Goal: Task Accomplishment & Management: Use online tool/utility

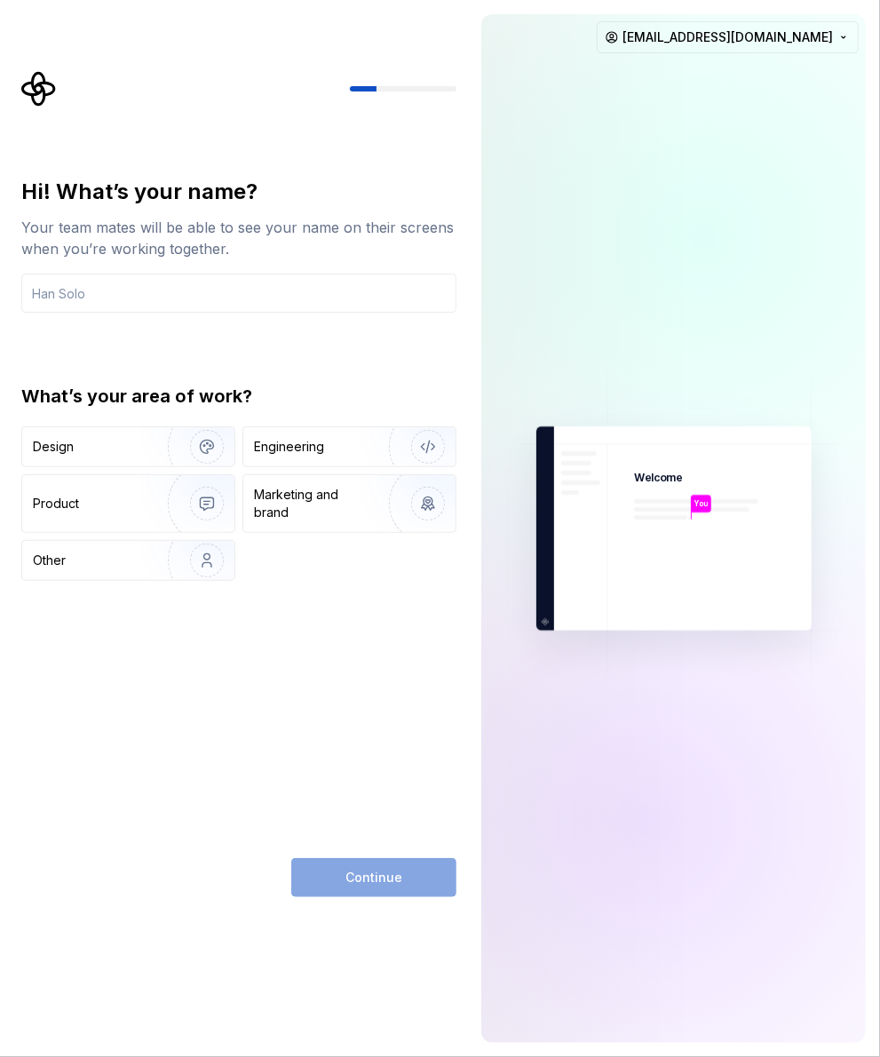
type input "ှ"
type input "[PERSON_NAME]"
click at [145, 429] on img "button" at bounding box center [196, 446] width 114 height 119
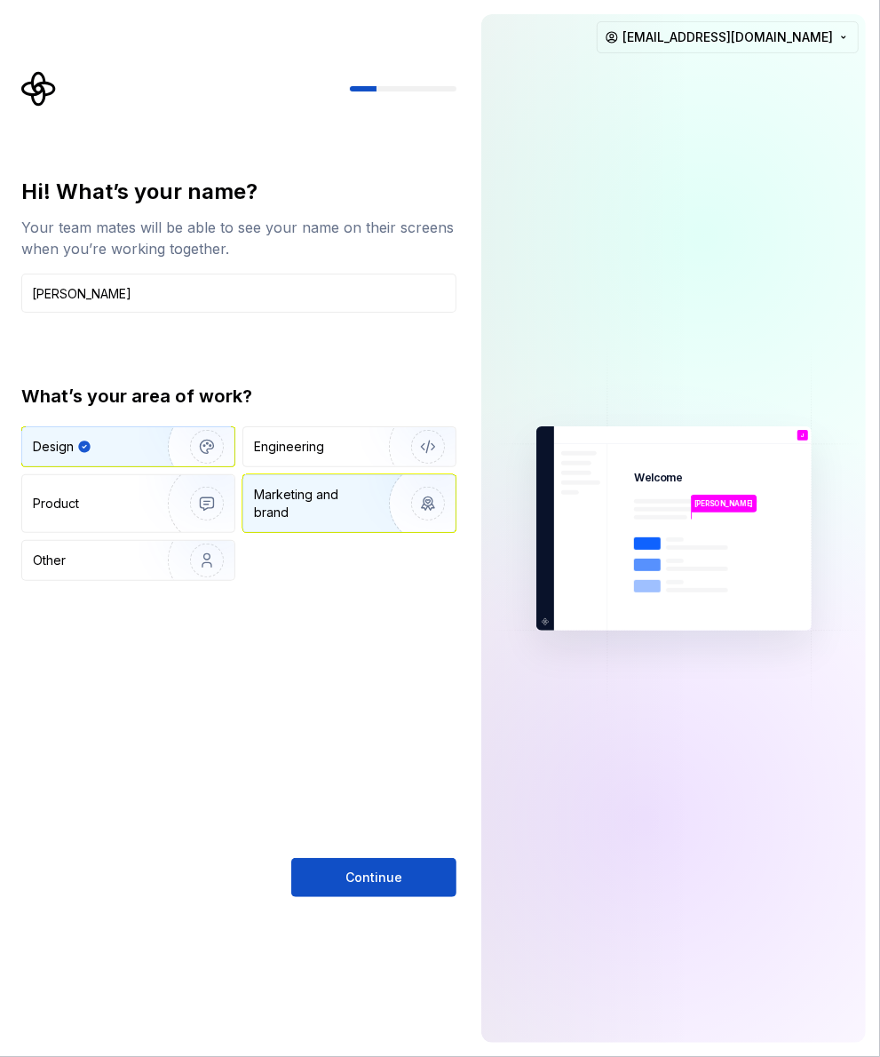
click at [322, 509] on div "Marketing and brand" at bounding box center [314, 504] width 120 height 36
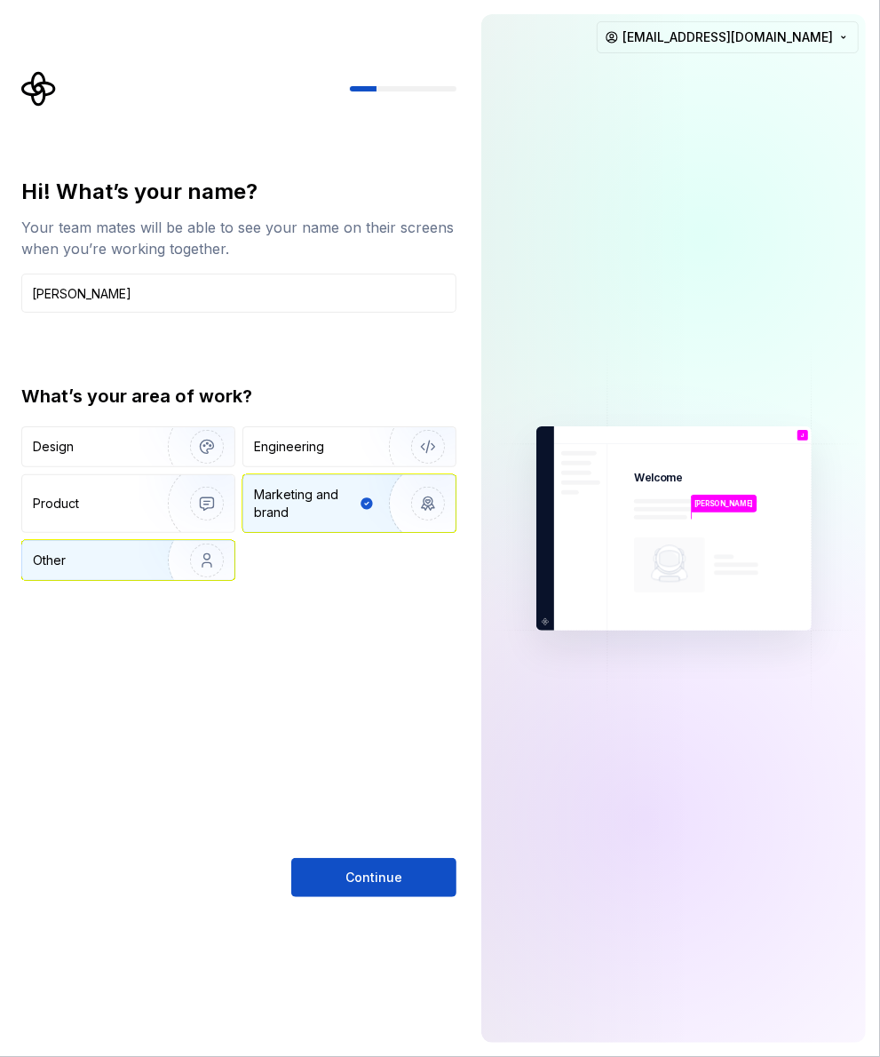
click at [118, 561] on div "Other" at bounding box center [85, 561] width 104 height 18
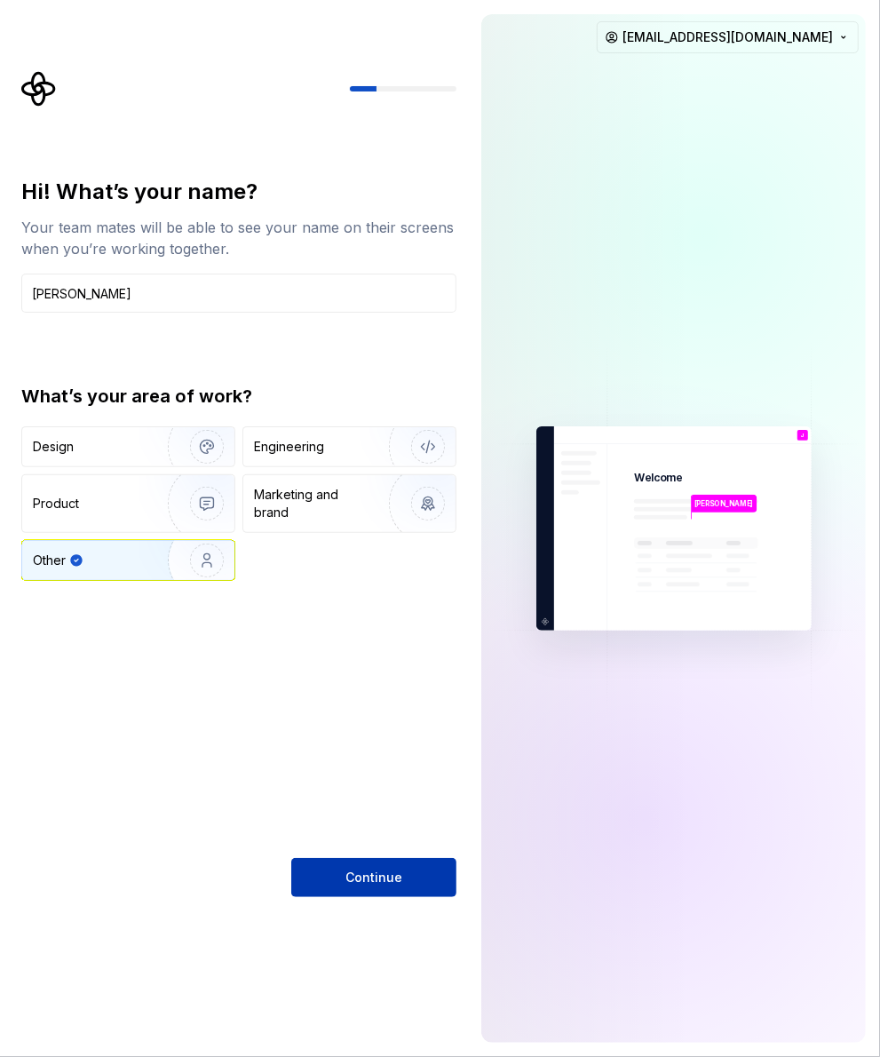
click at [338, 845] on button "Continue" at bounding box center [373, 877] width 165 height 39
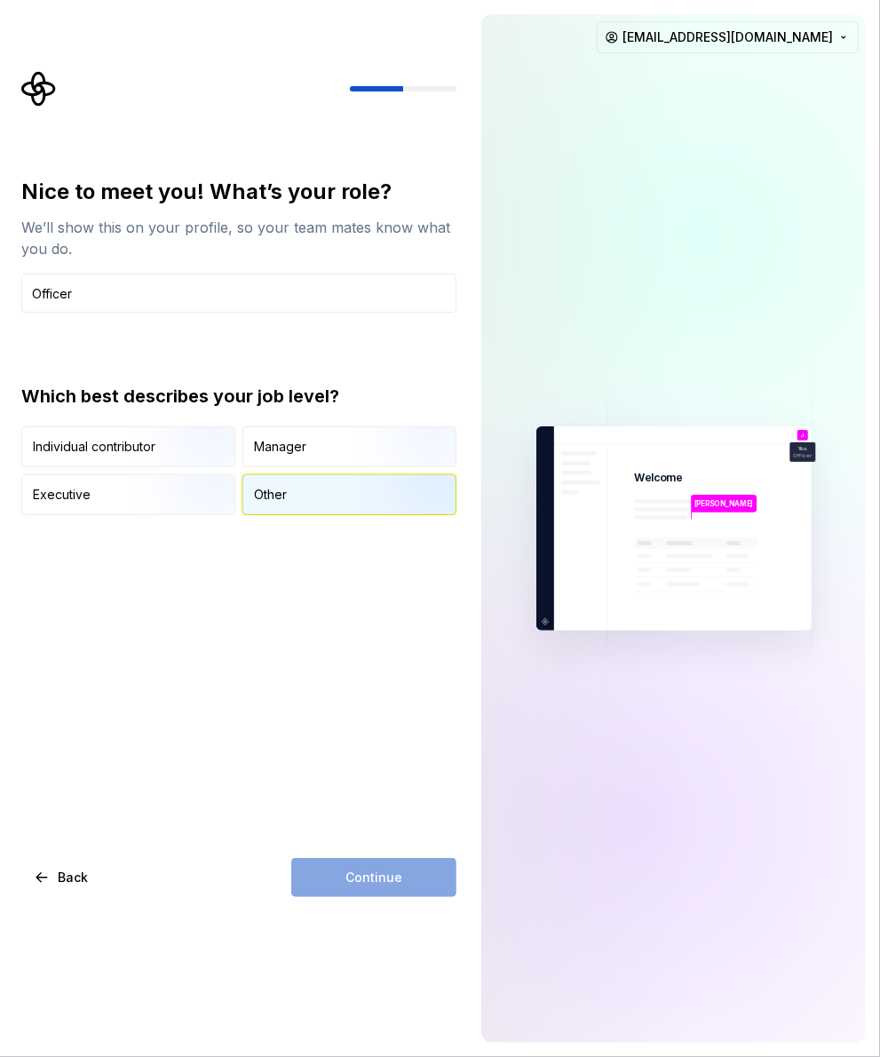
type input "Officer"
click at [264, 503] on div "Other" at bounding box center [270, 495] width 33 height 18
click at [385, 845] on span "Continue" at bounding box center [374, 878] width 57 height 18
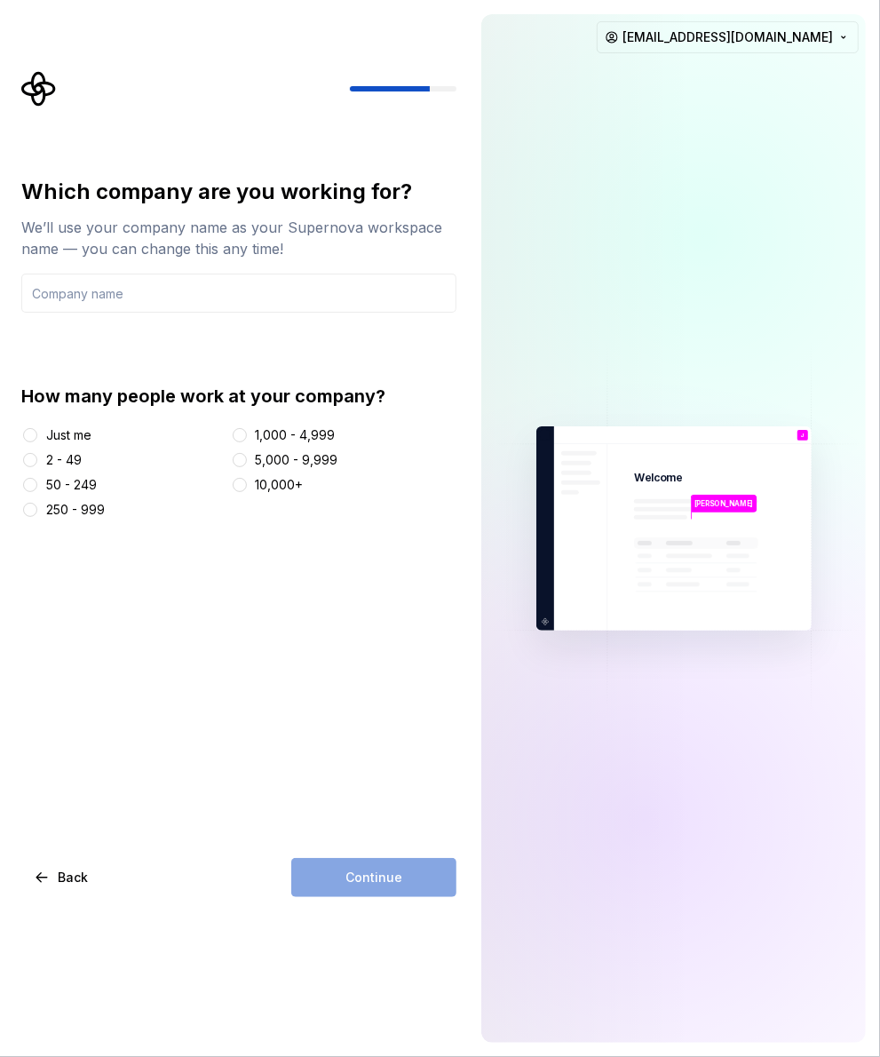
click at [72, 451] on div "2 - 49" at bounding box center [64, 460] width 36 height 18
click at [37, 453] on button "2 - 49" at bounding box center [30, 460] width 14 height 14
click at [134, 304] on input "text" at bounding box center [238, 293] width 435 height 39
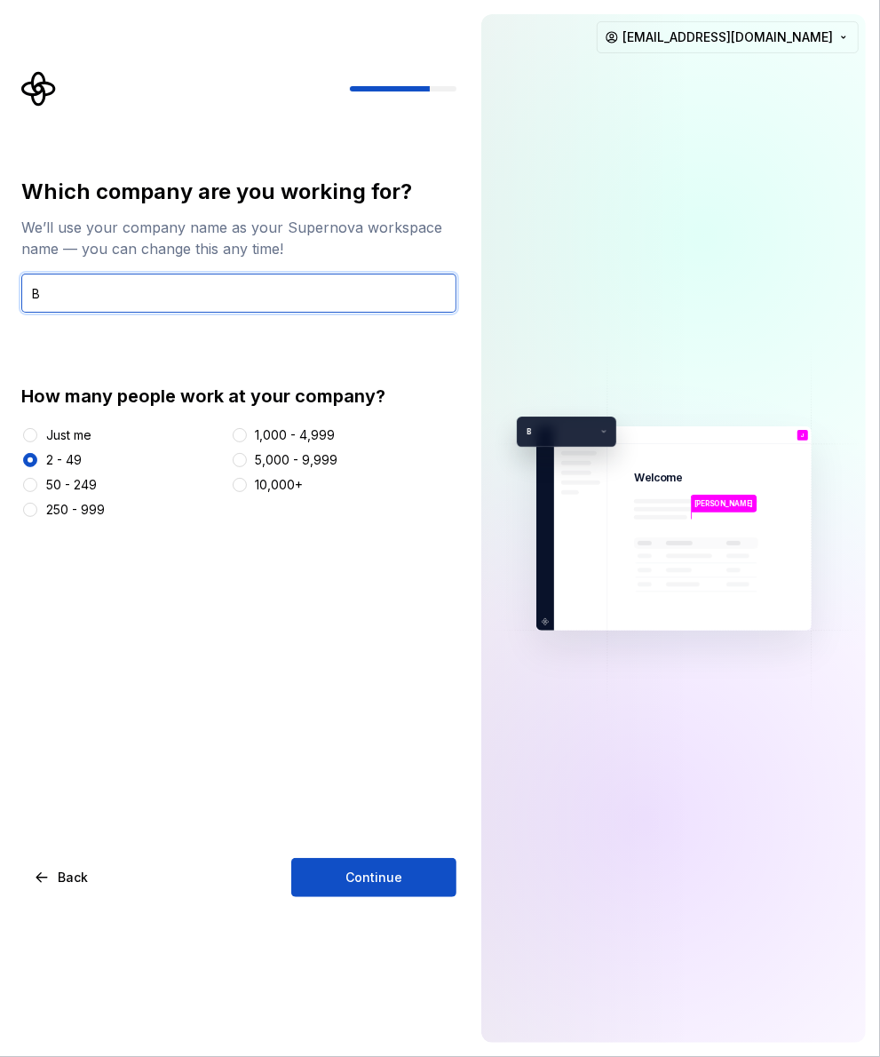
type input "B"
type input "j"
type input "Harbor Cellars"
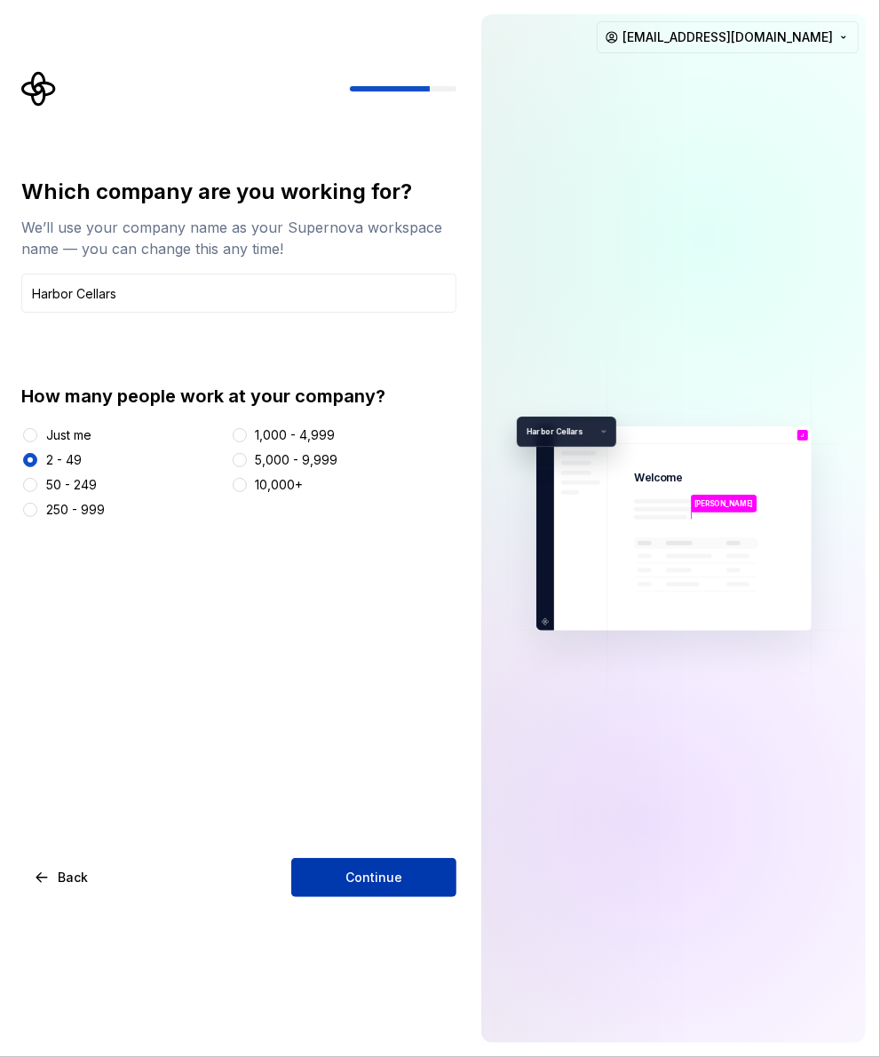
click at [388, 845] on span "Continue" at bounding box center [374, 878] width 57 height 18
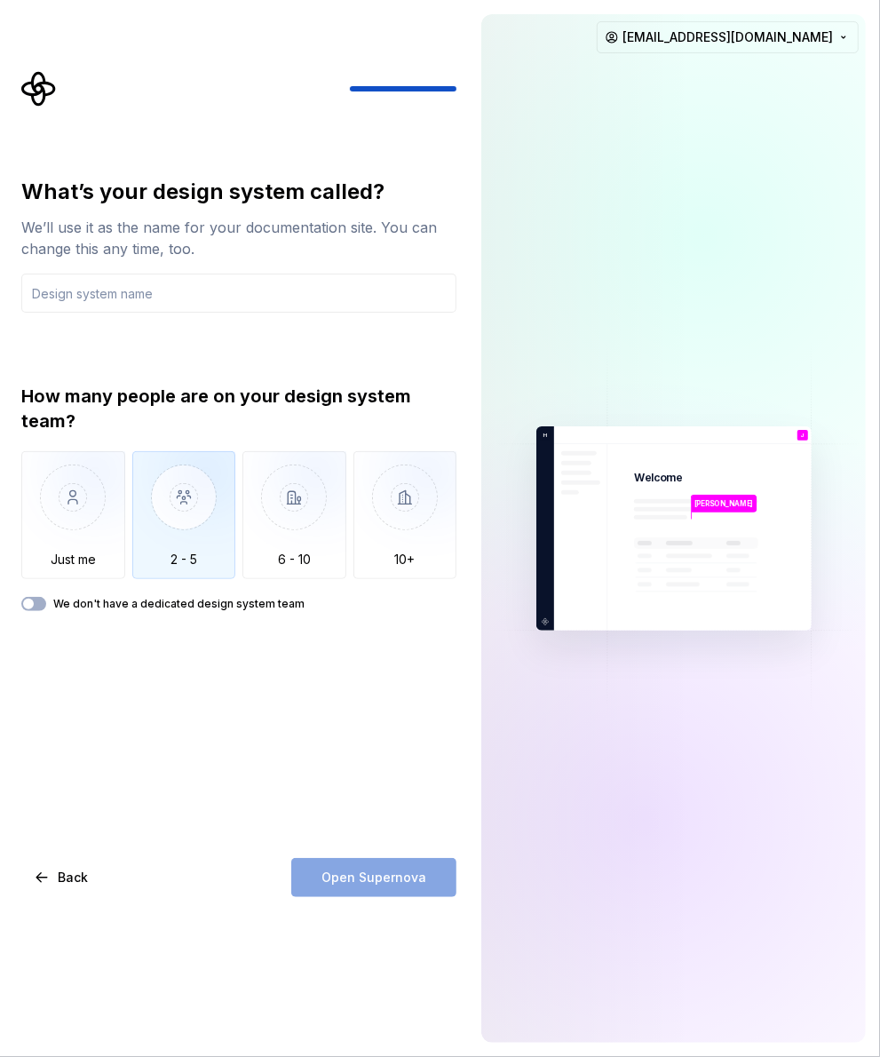
click at [178, 543] on img "button" at bounding box center [184, 510] width 104 height 119
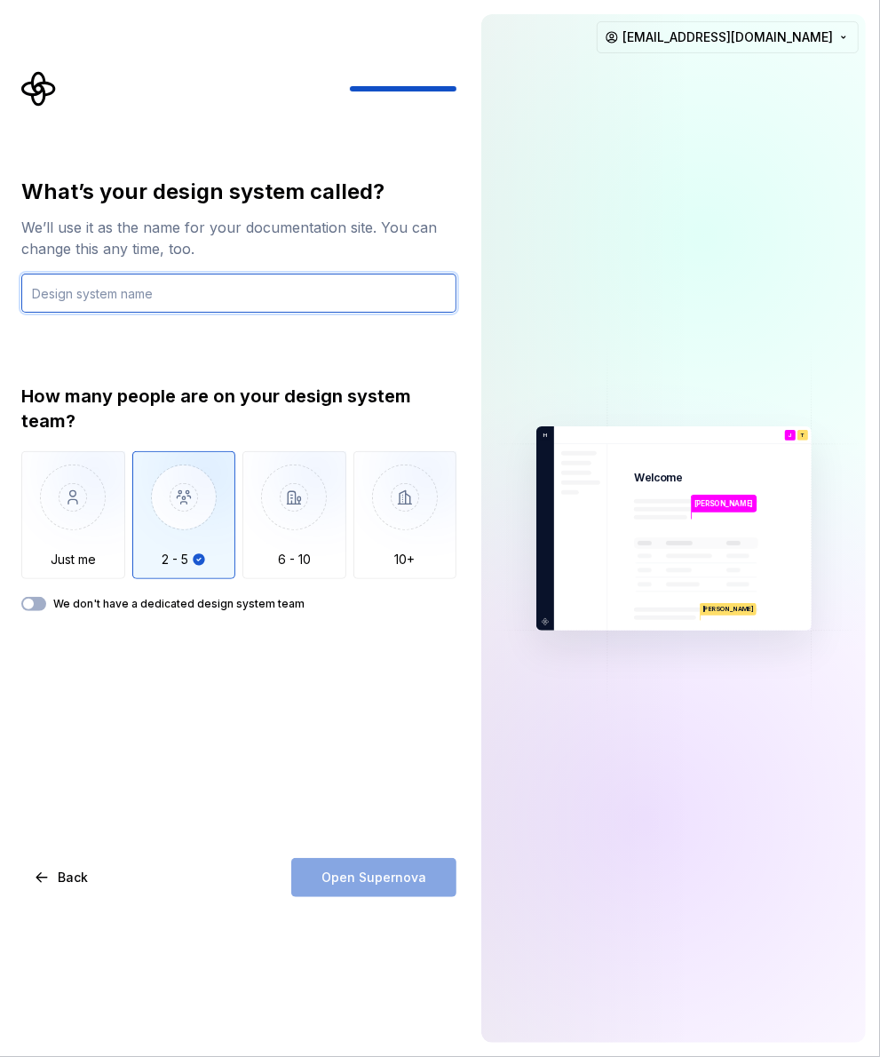
click at [147, 290] on input "text" at bounding box center [238, 293] width 435 height 39
type input "don't"
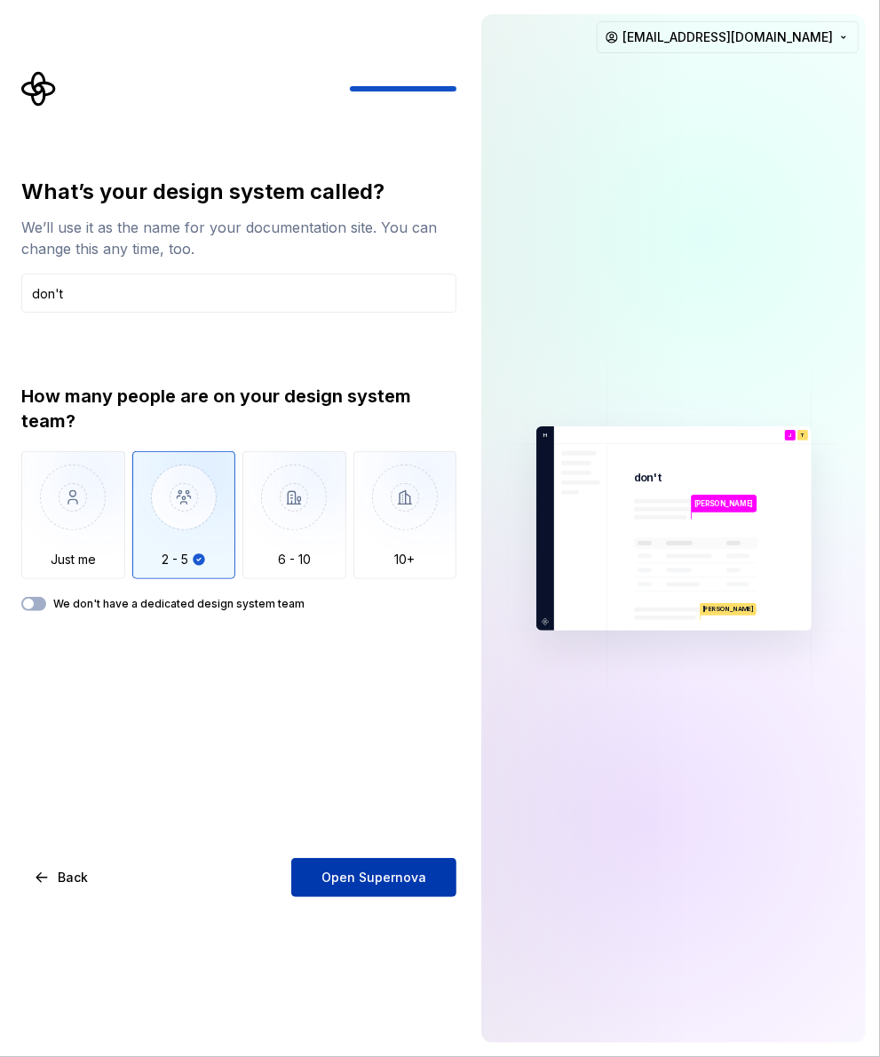
click at [370, 845] on span "Open Supernova" at bounding box center [374, 878] width 105 height 18
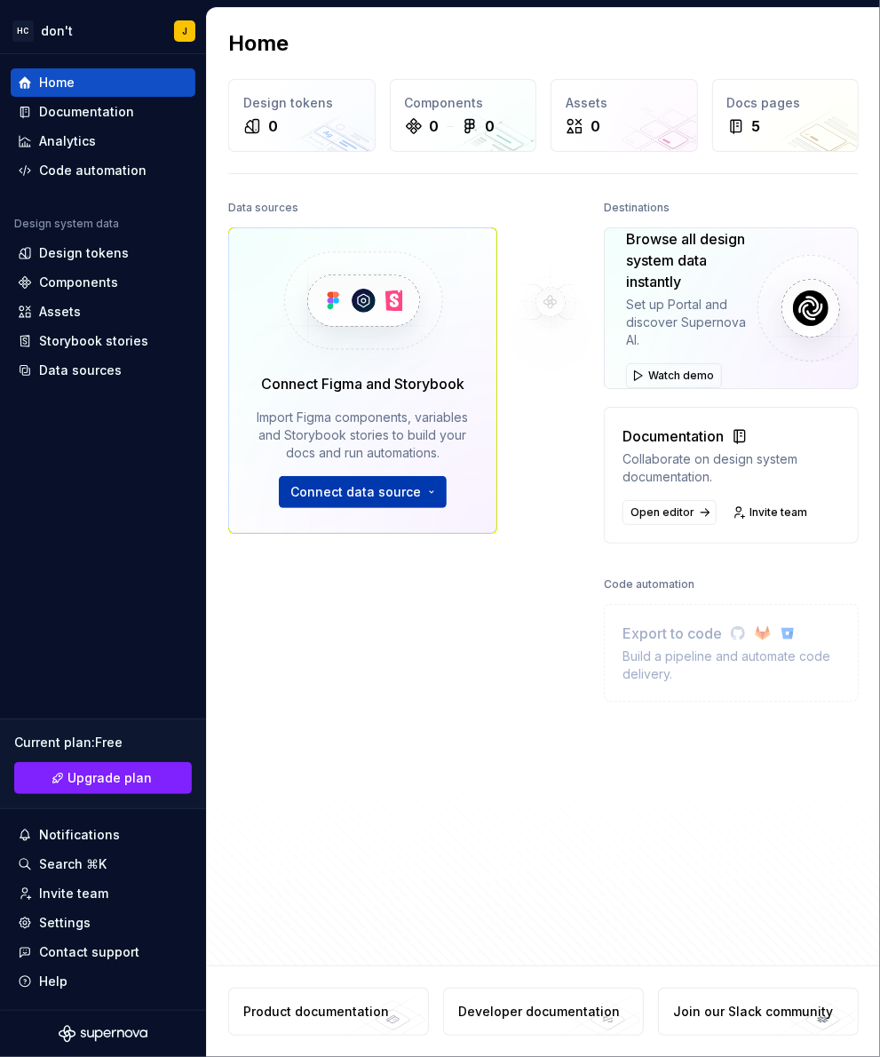
click at [405, 490] on span "Connect data source" at bounding box center [355, 492] width 131 height 18
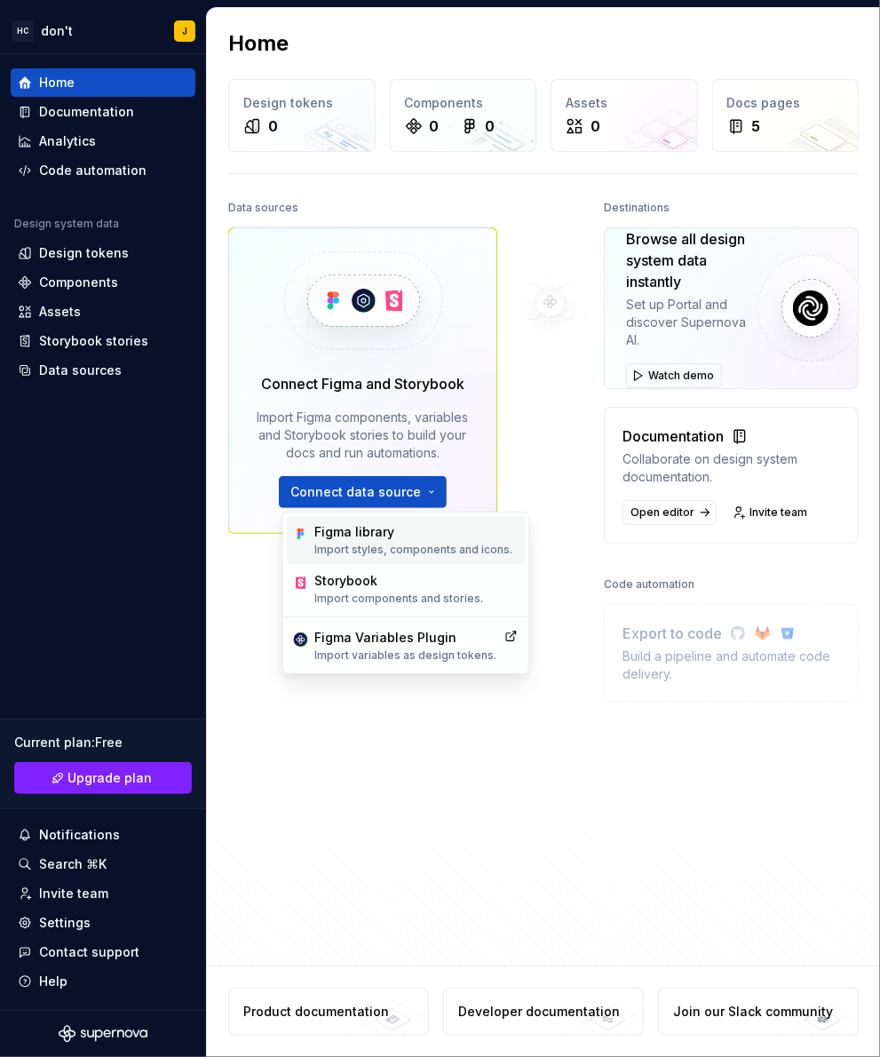
click at [397, 539] on div "Figma library" at bounding box center [414, 532] width 198 height 18
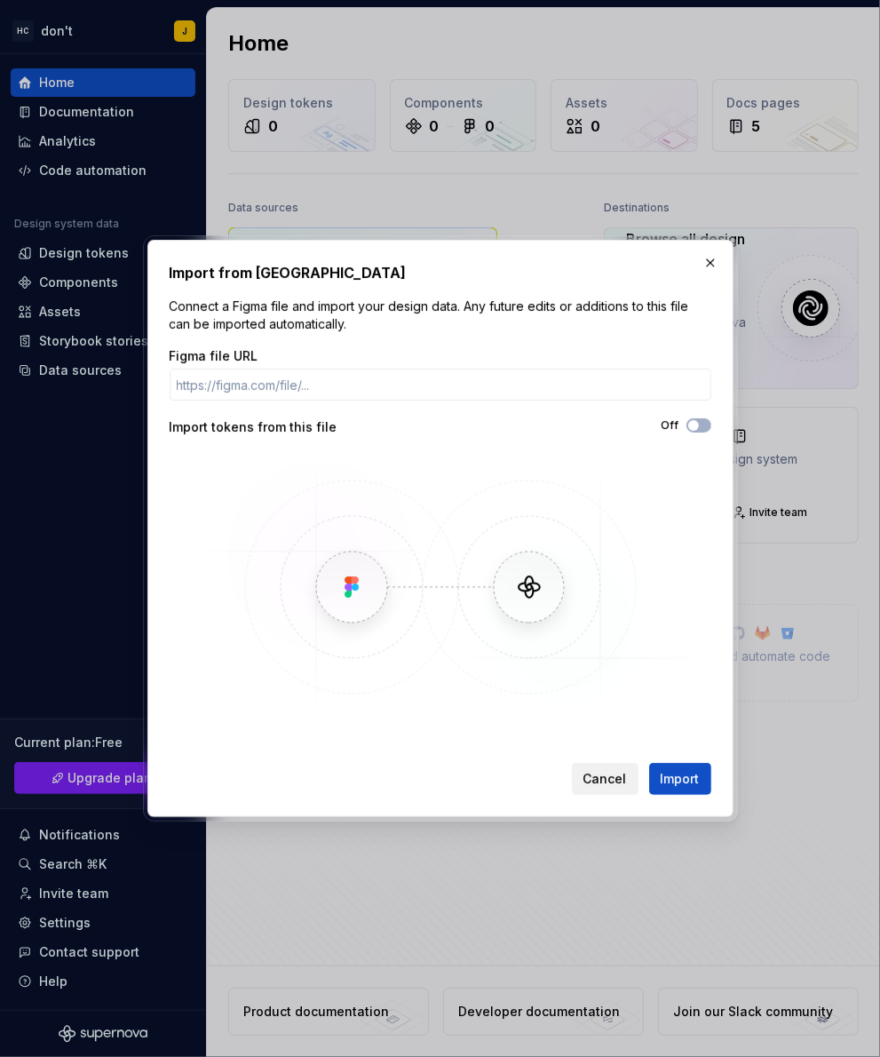
click at [600, 779] on span "Cancel" at bounding box center [606, 779] width 44 height 18
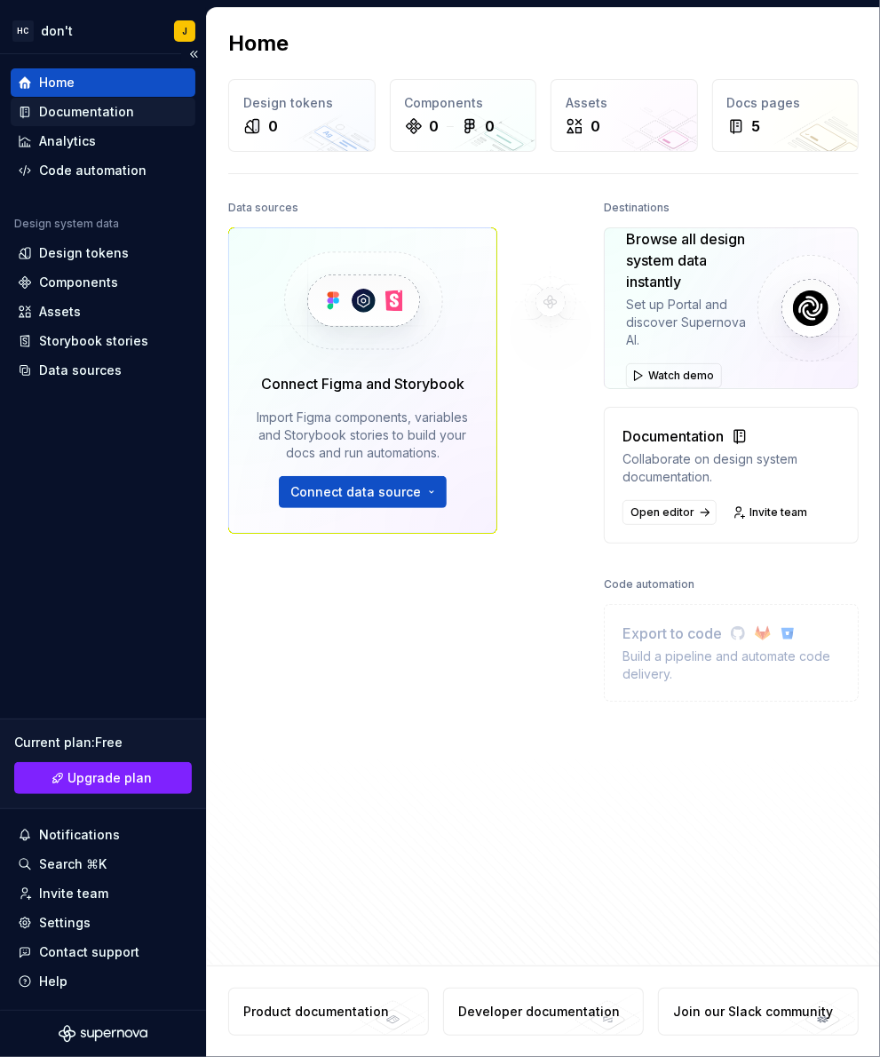
click at [86, 114] on div "Documentation" at bounding box center [86, 112] width 95 height 18
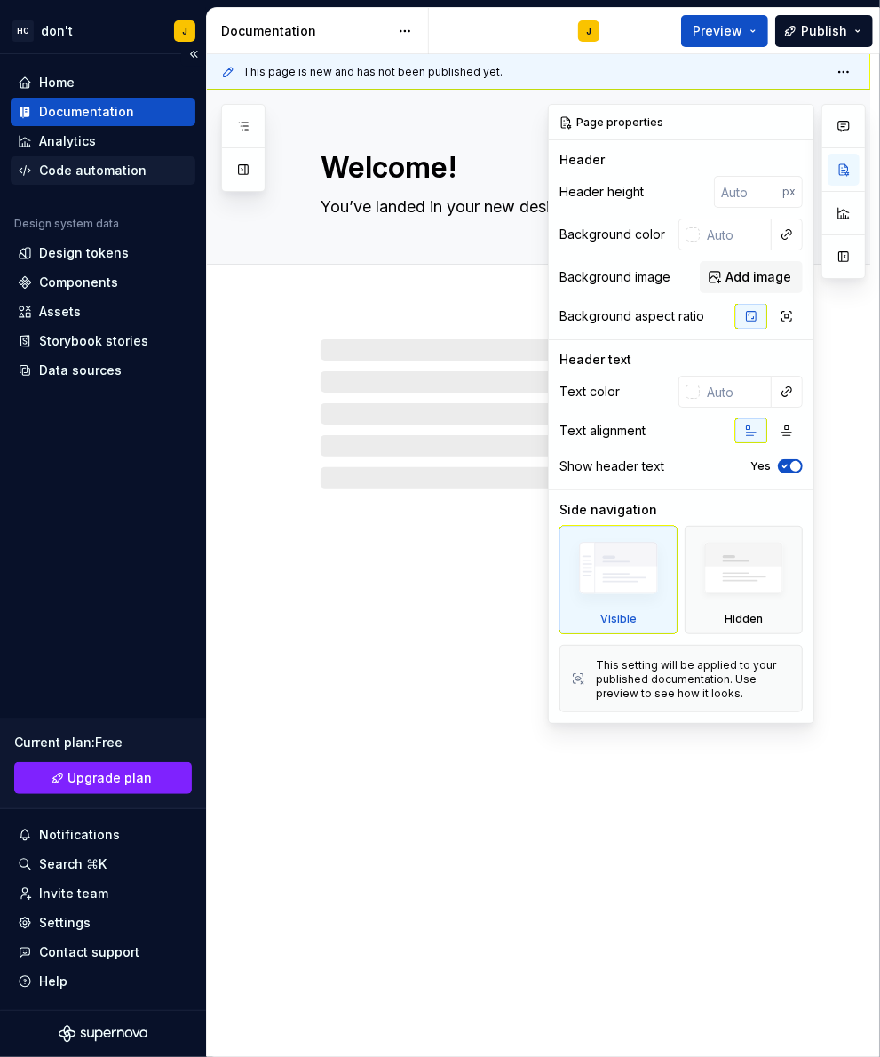
click at [74, 179] on div "Code automation" at bounding box center [92, 171] width 107 height 18
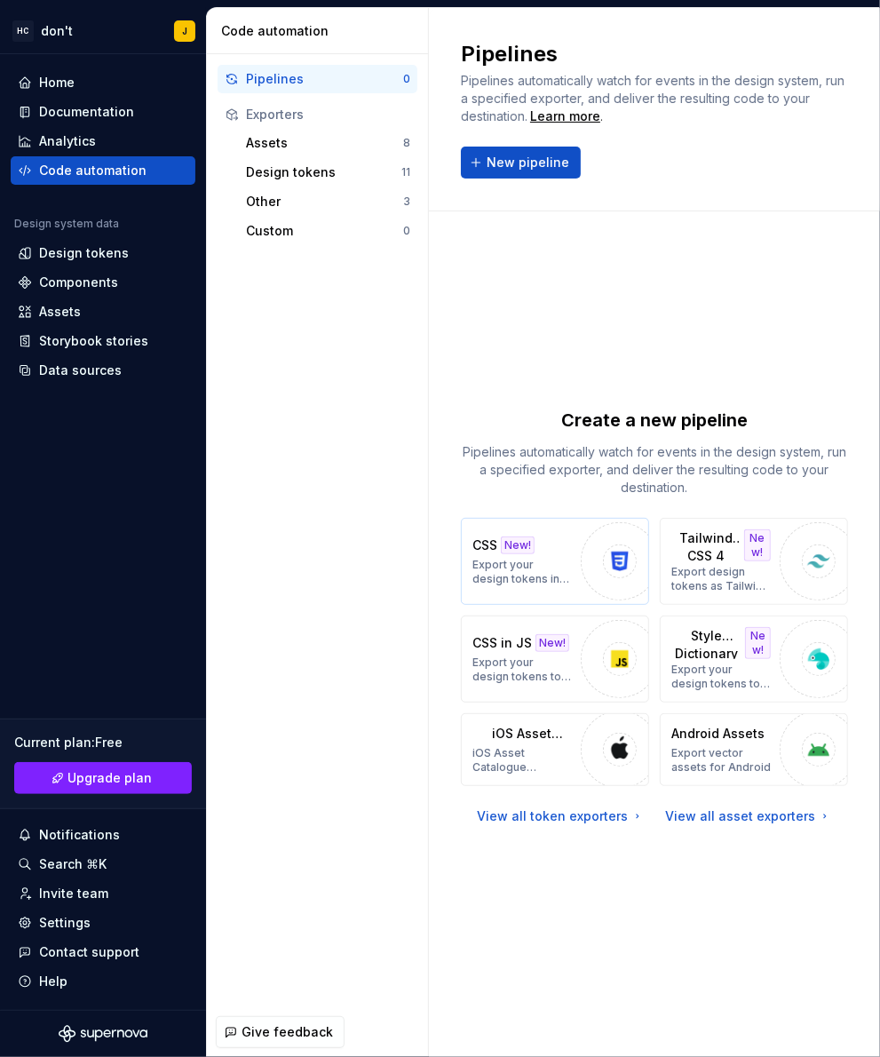
click at [581, 567] on div "button" at bounding box center [620, 561] width 78 height 78
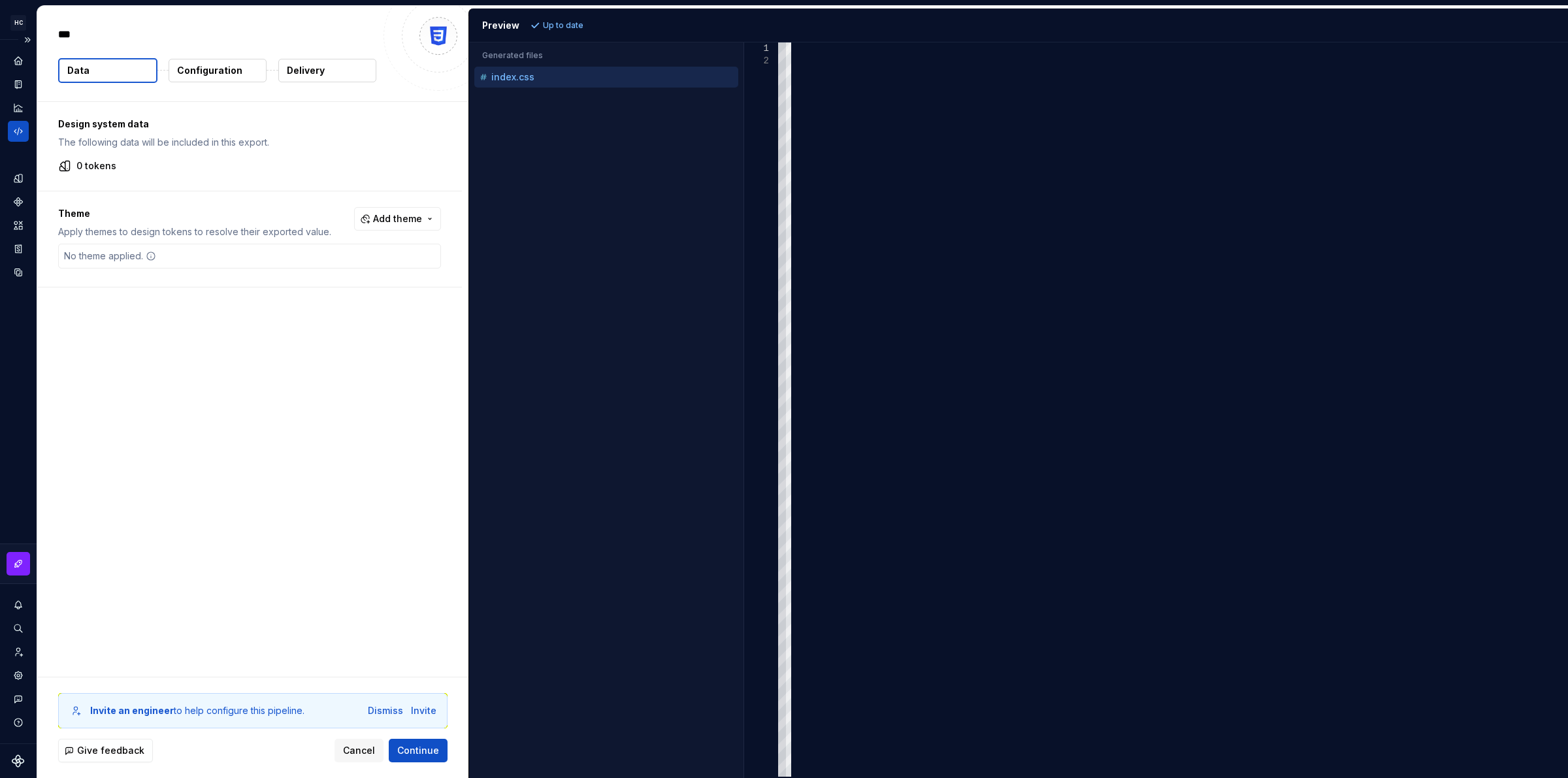
type textarea "*"
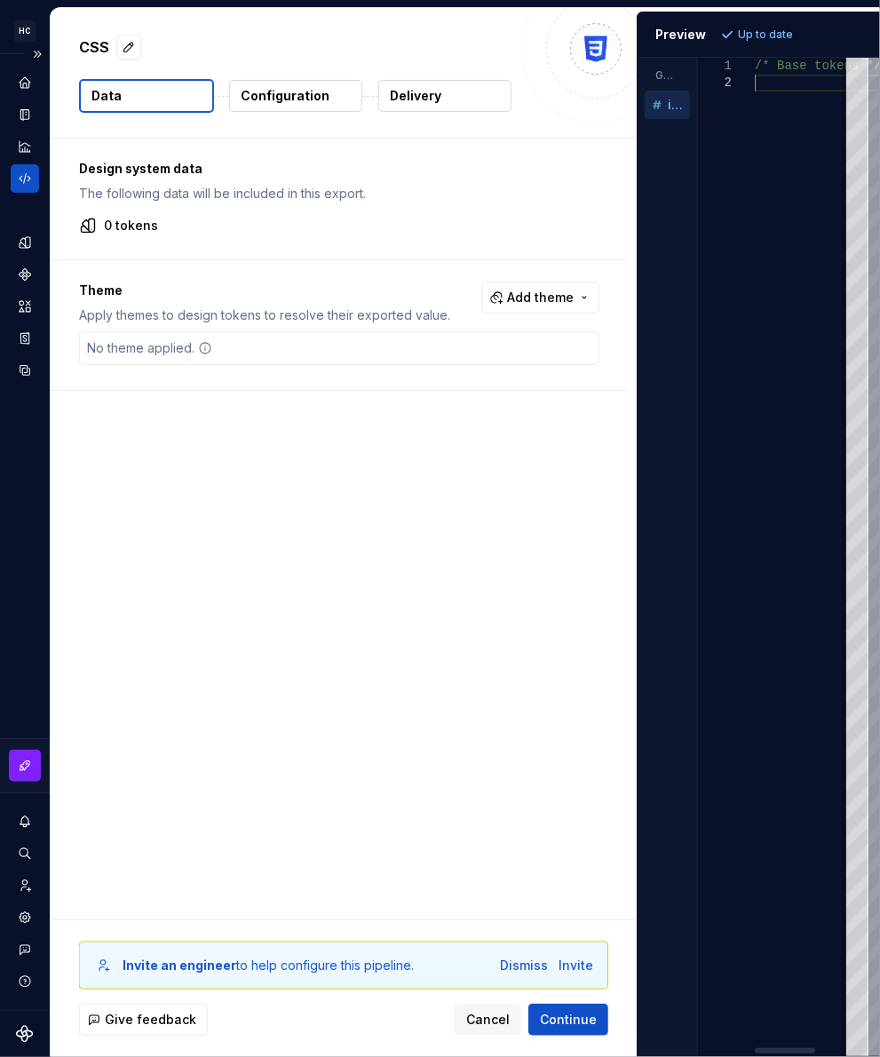
click at [698, 80] on div "/* Base tokens */" at bounding box center [832, 557] width 154 height 999
click at [681, 114] on button "index.css" at bounding box center [667, 105] width 45 height 20
click at [680, 113] on div "index.css" at bounding box center [670, 105] width 42 height 18
click at [672, 102] on p "index.css" at bounding box center [679, 105] width 22 height 14
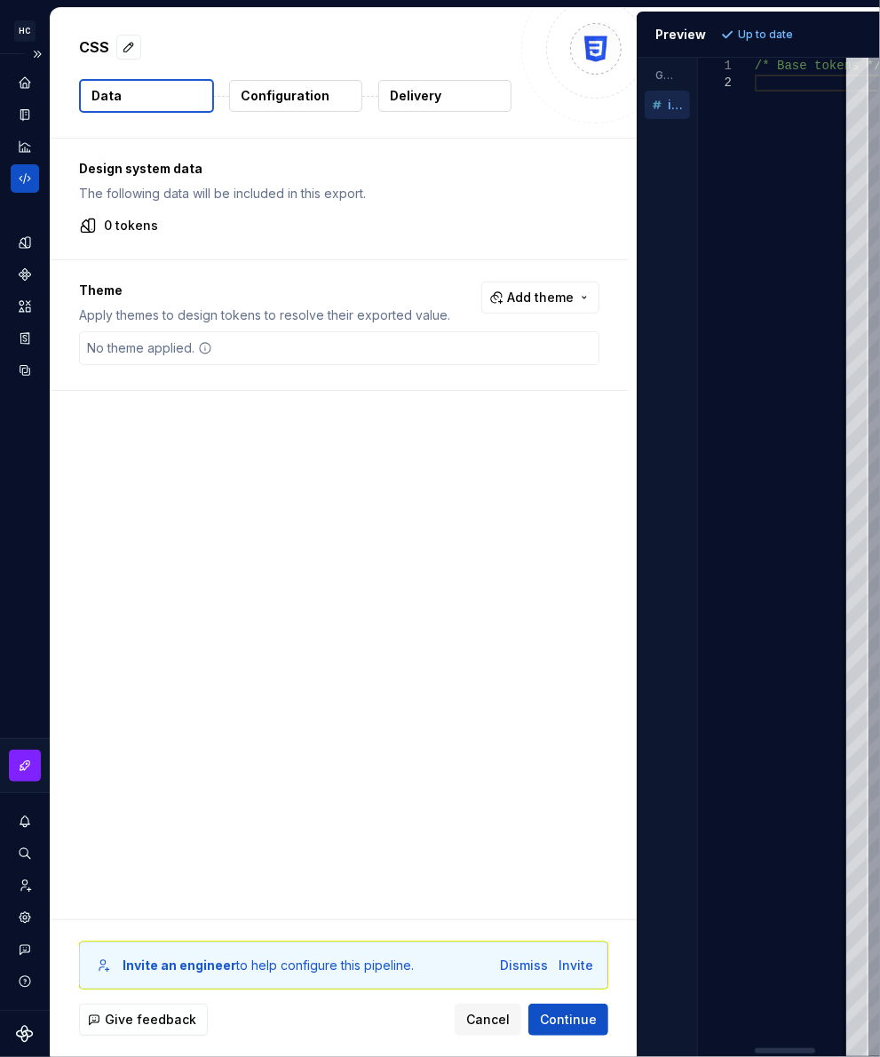
scroll to position [32, 0]
click at [698, 95] on div "/* Base tokens */" at bounding box center [832, 557] width 154 height 999
type textarea "**********"
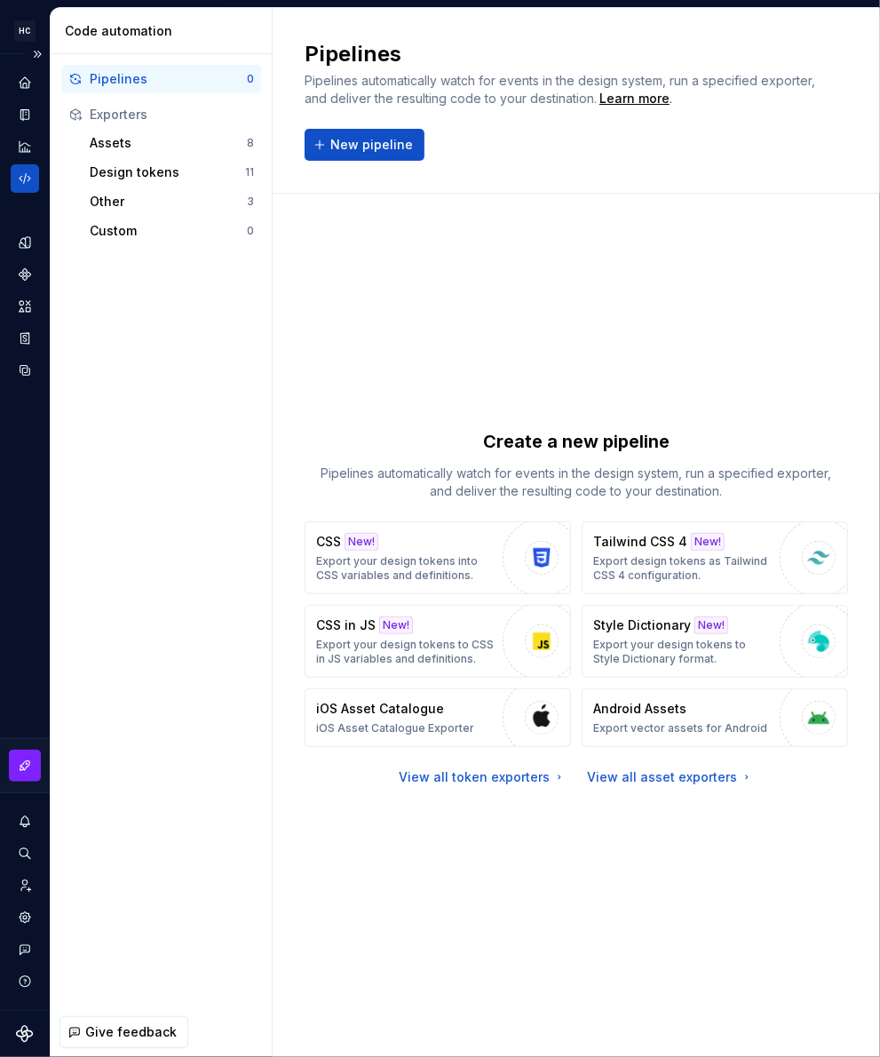
click at [19, 454] on div "Design system data" at bounding box center [25, 532] width 50 height 956
click at [20, 238] on icon "Design tokens" at bounding box center [25, 243] width 16 height 16
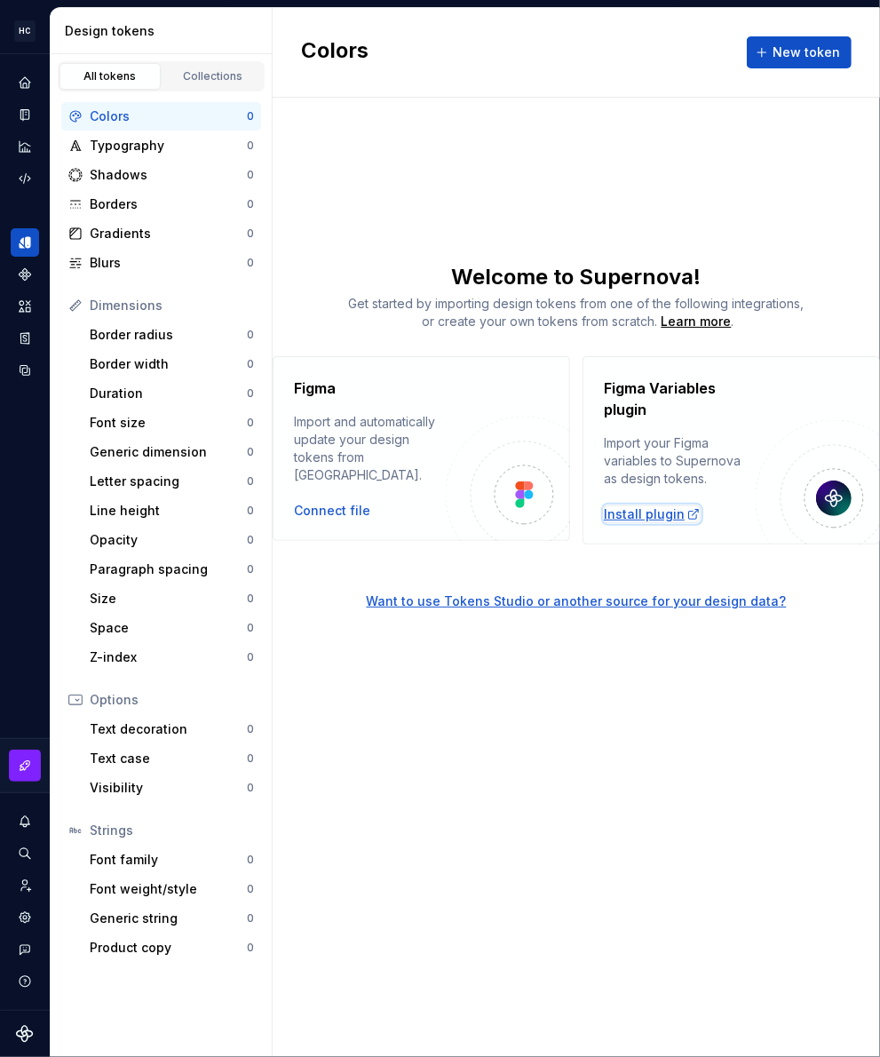
click at [629, 507] on div "Install plugin" at bounding box center [652, 514] width 97 height 18
